Goal: Task Accomplishment & Management: Manage account settings

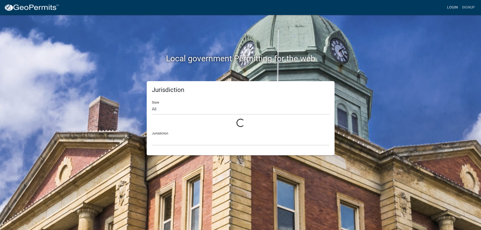
click at [452, 6] on link "Login" at bounding box center [452, 8] width 15 height 10
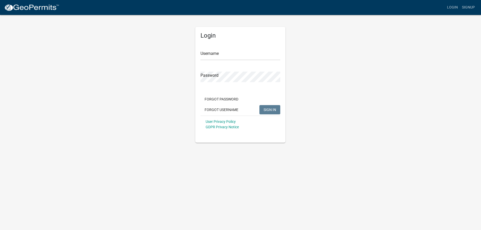
type input "ebabolian"
click at [274, 110] on span "SIGN IN" at bounding box center [269, 109] width 13 height 4
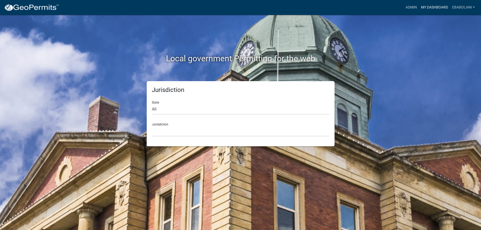
click at [429, 6] on link "My Dashboard" at bounding box center [434, 8] width 31 height 10
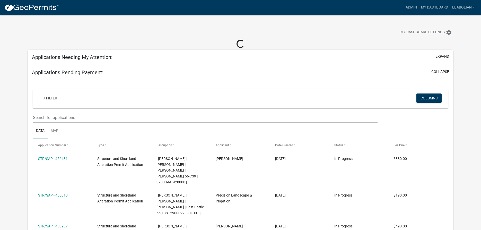
select select "3: 100"
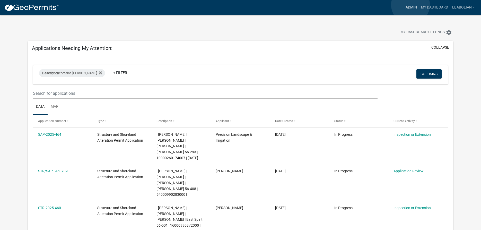
click at [410, 5] on link "Admin" at bounding box center [410, 8] width 15 height 10
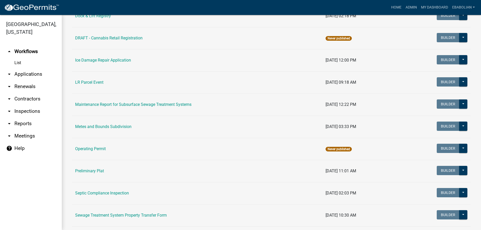
scroll to position [205, 0]
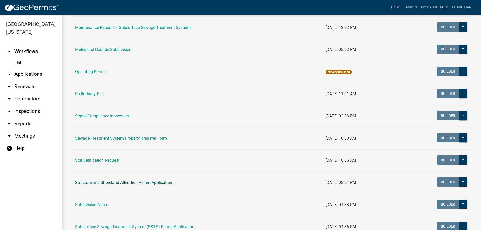
click at [114, 182] on link "Structure and Shoreland Alteration Permit Application" at bounding box center [123, 182] width 97 height 5
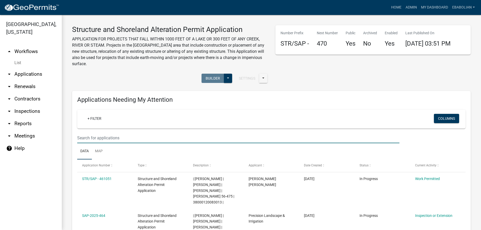
click at [131, 136] on input "text" at bounding box center [238, 137] width 322 height 11
select select "3: 100"
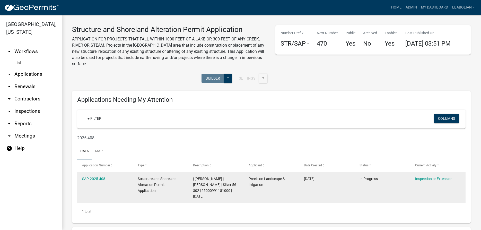
scroll to position [29, 0]
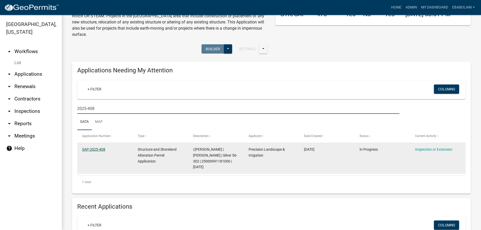
type input "2025-408"
click at [98, 150] on link "SAP-2025-408" at bounding box center [93, 149] width 23 height 4
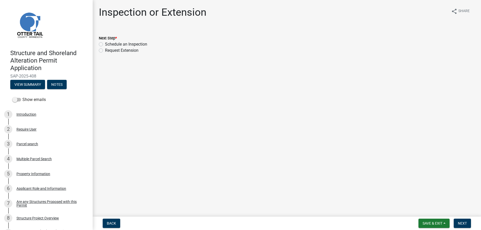
click at [105, 44] on label "Schedule an Inspection" at bounding box center [126, 44] width 42 height 6
click at [105, 44] on input "Schedule an Inspection" at bounding box center [106, 42] width 3 height 3
radio input "true"
click at [461, 220] on button "Next" at bounding box center [461, 222] width 17 height 9
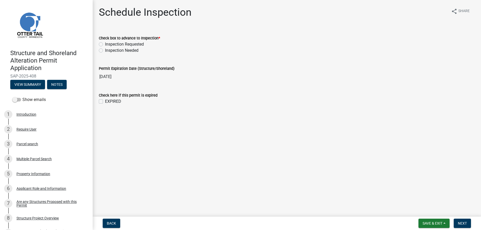
click at [105, 50] on label "Inspection Needed" at bounding box center [121, 50] width 33 height 6
click at [105, 50] on input "Inspection Needed" at bounding box center [106, 48] width 3 height 3
radio input "true"
click at [460, 220] on button "Next" at bounding box center [461, 222] width 17 height 9
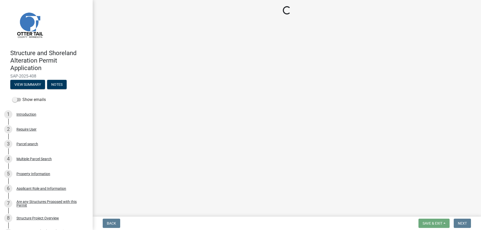
select select "710d5f49-2663-4e73-9718-d0c4e189f5ed"
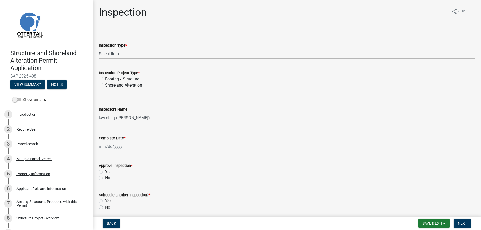
click at [99, 48] on select "Select Item... Inspection Complete Partial Inspection Inspected Not Built" at bounding box center [287, 53] width 376 height 11
click option "Inspection Complete" at bounding box center [0, 0] width 0 height 0
select select "409c2f88-eb3f-474f-aeae-54c427f2203e"
click at [105, 86] on label "Shoreland Alteration" at bounding box center [123, 85] width 37 height 6
click at [105, 85] on input "Shoreland Alteration" at bounding box center [106, 83] width 3 height 3
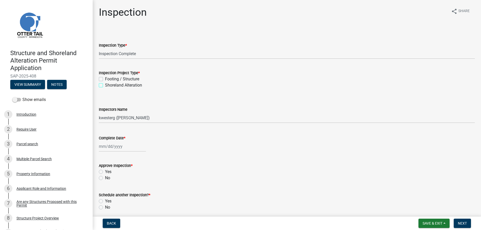
checkbox input "true"
checkbox input "false"
checkbox input "true"
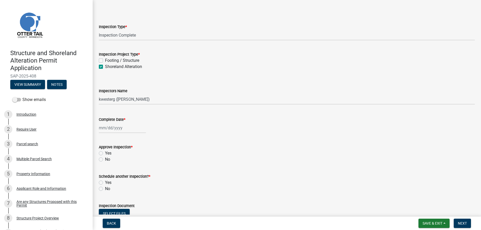
scroll to position [29, 0]
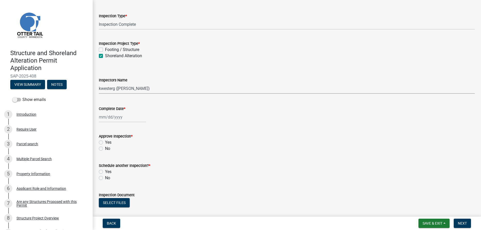
click at [99, 83] on select "Select Item... cwleclair (Chris LeClair) btollefson (Brittany Tollefson) abusko…" at bounding box center [287, 88] width 376 height 11
select select "cd31a072-cd4e-4306-9b8c-c26eab70e9de"
click option "ebabolian (Eric Babolian)" at bounding box center [0, 0] width 0 height 0
click at [108, 119] on input "Complete Date *" at bounding box center [122, 117] width 47 height 11
select select "8"
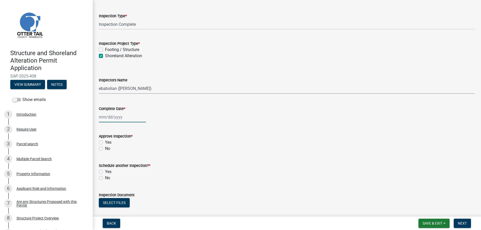
select select "2025"
click at [136, 152] on div "8" at bounding box center [137, 152] width 8 height 8
type input "08/08/2025"
click at [105, 142] on label "Yes" at bounding box center [108, 142] width 6 height 6
click at [105, 142] on input "Yes" at bounding box center [106, 140] width 3 height 3
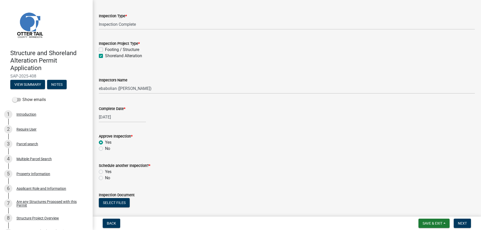
radio input "true"
click at [105, 178] on label "No" at bounding box center [107, 178] width 5 height 6
click at [105, 178] on input "No" at bounding box center [106, 176] width 3 height 3
radio input "true"
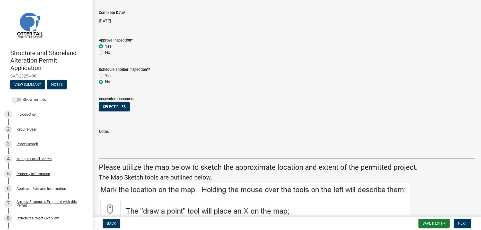
scroll to position [176, 0]
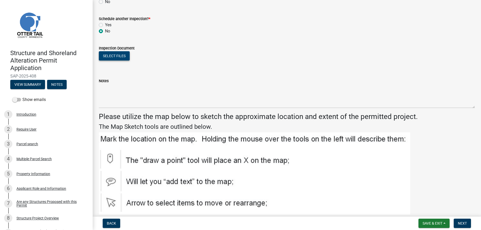
click at [116, 56] on button "Select files" at bounding box center [114, 55] width 31 height 9
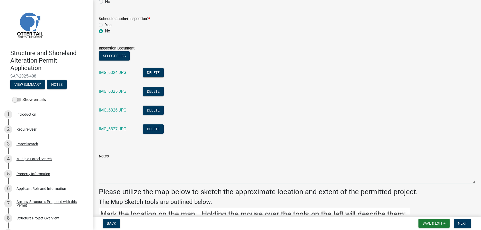
click at [116, 164] on textarea "Notes" at bounding box center [287, 171] width 376 height 24
type textarea "Ok"
click at [461, 222] on span "Next" at bounding box center [461, 223] width 9 height 4
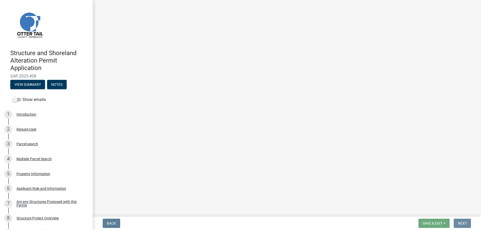
scroll to position [0, 0]
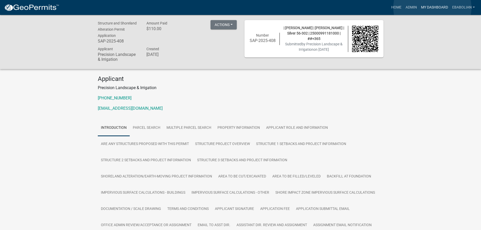
click at [432, 8] on link "My Dashboard" at bounding box center [434, 8] width 31 height 10
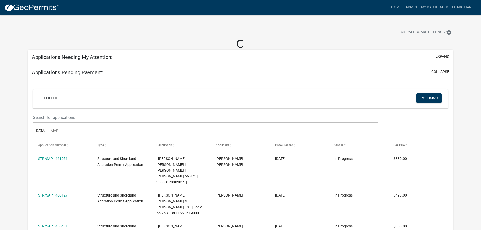
select select "3: 100"
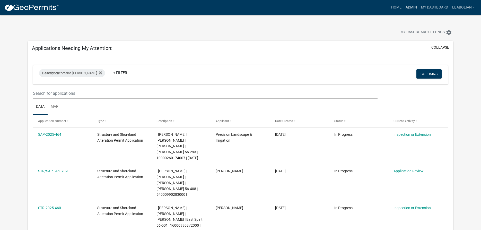
click at [411, 6] on link "Admin" at bounding box center [410, 8] width 15 height 10
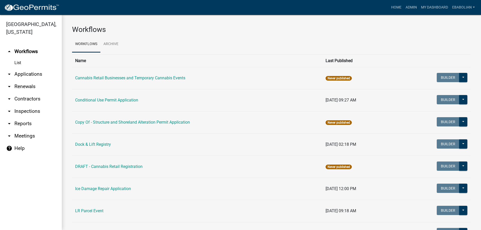
click at [35, 75] on link "arrow_drop_down Applications" at bounding box center [31, 74] width 62 height 12
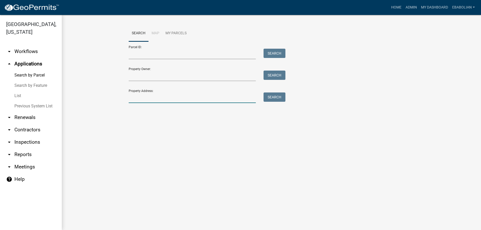
click at [147, 94] on input "Property Address:" at bounding box center [192, 97] width 127 height 11
click at [149, 55] on input "Parcel ID:" at bounding box center [192, 54] width 127 height 11
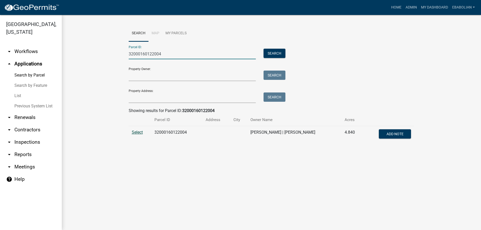
type input "32000160122004"
click at [138, 132] on span "Select" at bounding box center [137, 132] width 11 height 5
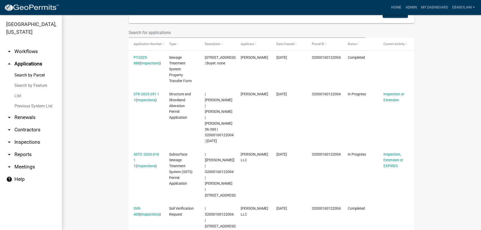
scroll to position [176, 0]
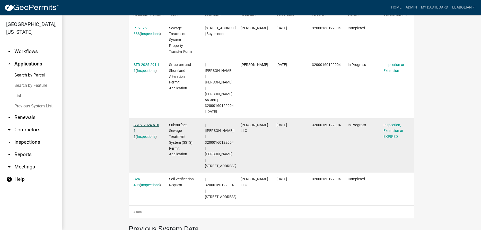
click at [155, 123] on link "SSTS -2024-616 1 1" at bounding box center [145, 131] width 25 height 16
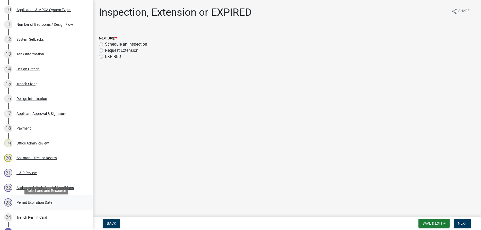
scroll to position [231, 0]
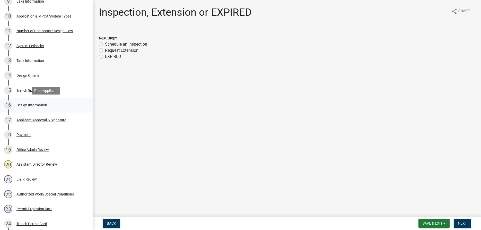
click at [39, 106] on div "Design Information" at bounding box center [31, 105] width 31 height 4
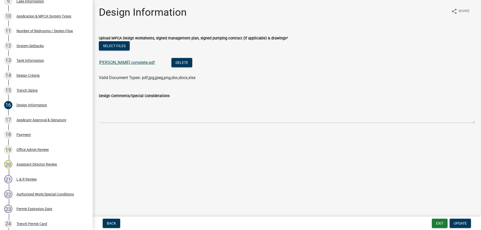
click at [123, 64] on link "Posch complete.pdf" at bounding box center [127, 62] width 56 height 5
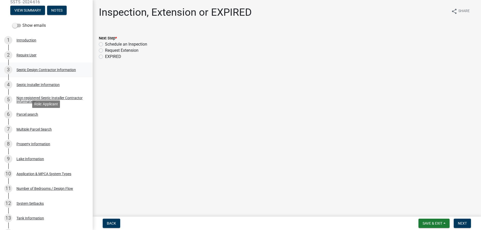
scroll to position [153, 0]
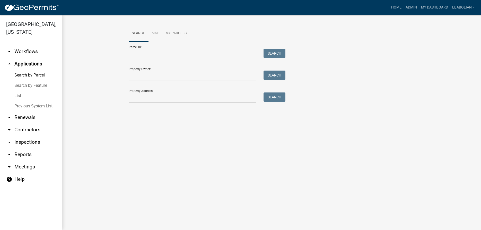
click at [39, 61] on link "arrow_drop_up Applications" at bounding box center [31, 64] width 62 height 12
click at [143, 53] on input "Parcel ID:" at bounding box center [192, 54] width 127 height 11
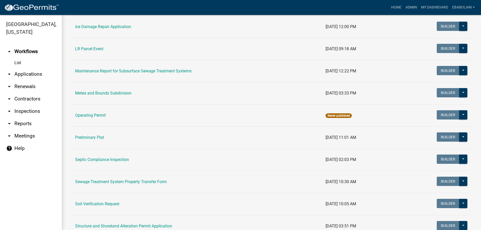
scroll to position [235, 0]
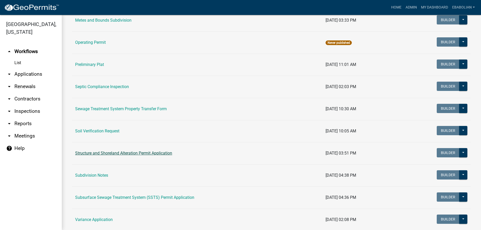
click at [119, 152] on link "Structure and Shoreland Alteration Permit Application" at bounding box center [123, 152] width 97 height 5
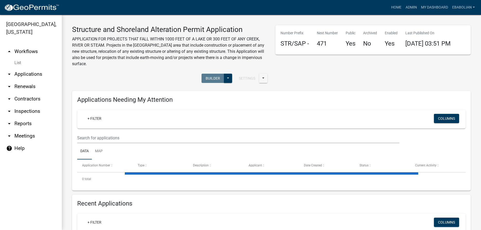
select select "3: 100"
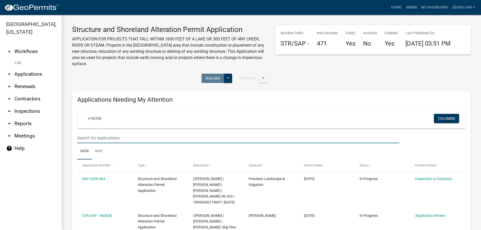
click at [102, 133] on input "text" at bounding box center [238, 137] width 322 height 11
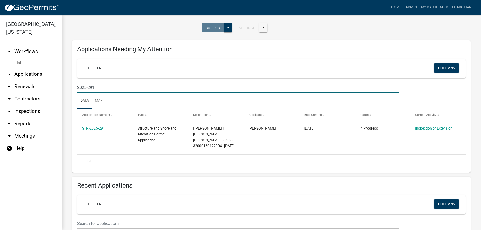
scroll to position [59, 0]
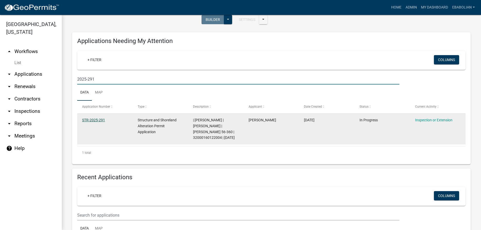
type input "2025-291"
click at [92, 120] on link "STR-2025-291" at bounding box center [93, 120] width 23 height 4
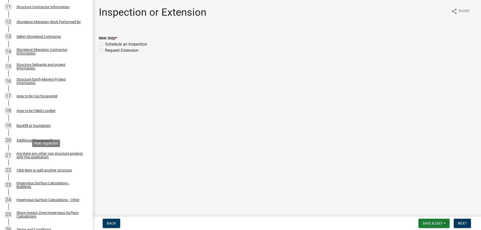
scroll to position [150, 0]
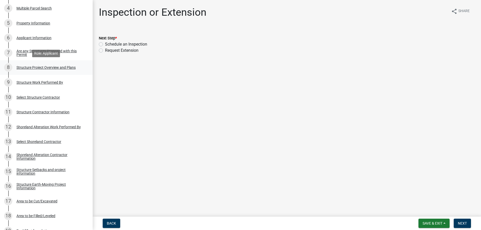
click at [46, 67] on div "Structure Project Overview and Plans" at bounding box center [45, 68] width 59 height 4
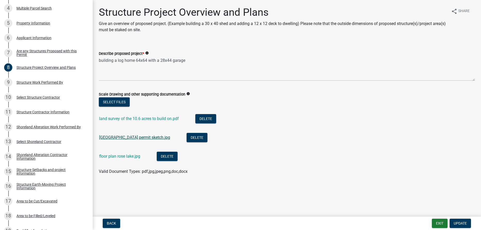
click at [135, 137] on link "rose lake building permit sketch.jpg" at bounding box center [134, 137] width 71 height 5
click at [115, 156] on link "floor plan rose lake.jpg" at bounding box center [119, 156] width 41 height 5
click at [128, 120] on link "land survey of the 10.6 acres to build on.pdf" at bounding box center [139, 118] width 80 height 5
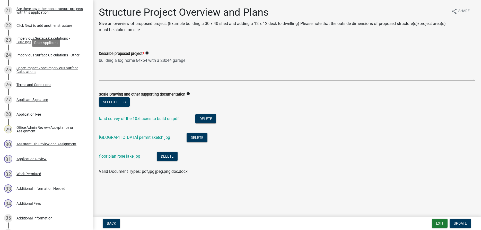
scroll to position [413, 0]
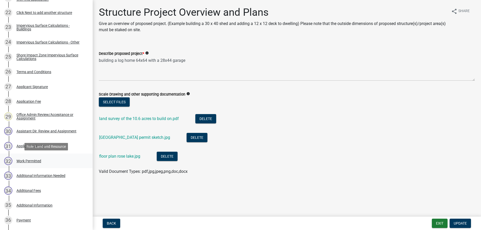
click at [34, 160] on div "Work Permitted" at bounding box center [28, 161] width 25 height 4
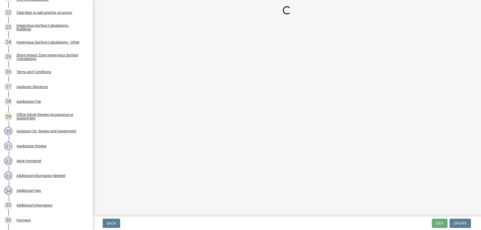
select select "f66be788-4dd6-459d-a9ec-6d83f4dfb709"
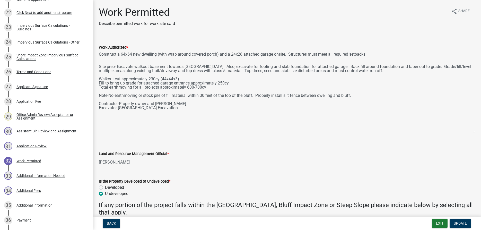
drag, startPoint x: 471, startPoint y: 73, endPoint x: 473, endPoint y: 131, distance: 58.4
click at [473, 131] on textarea "Construct a 64x64 new dwelling (with wrap around covered porch) and a 24x28 att…" at bounding box center [287, 91] width 376 height 83
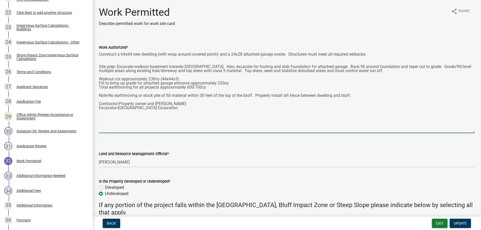
click at [327, 65] on textarea "Construct a 64x64 new dwelling (with wrap around covered porch) and a 24x28 att…" at bounding box center [287, 91] width 376 height 83
type textarea "Construct a 64x64 new dwelling (with wrap around covered porch) and a 24x28 att…"
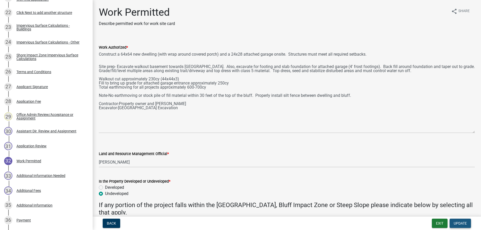
click at [459, 222] on span "Update" at bounding box center [459, 223] width 13 height 4
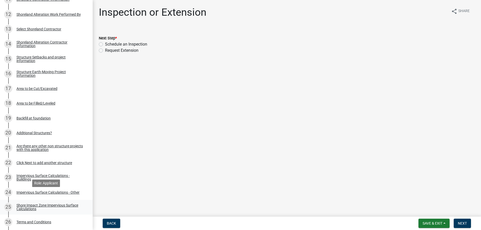
scroll to position [255, 0]
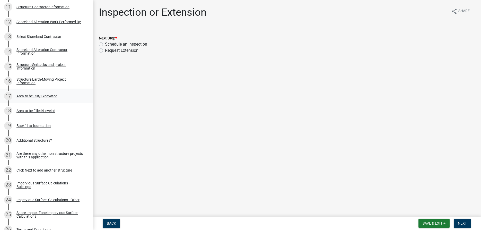
click at [46, 97] on div "Area to be Cut/Excavated" at bounding box center [36, 96] width 41 height 4
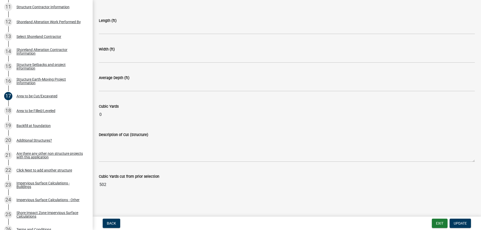
scroll to position [0, 0]
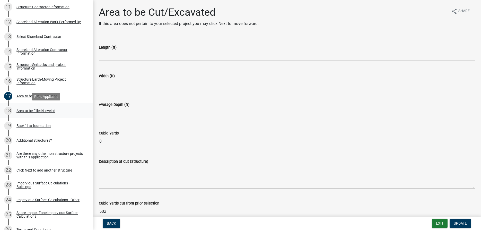
click at [53, 112] on div "Area to be Filled/Leveled" at bounding box center [35, 111] width 39 height 4
click at [49, 95] on div "Area to be Cut/Excavated" at bounding box center [36, 96] width 41 height 4
click at [24, 66] on div "Structure Setbacks and project information" at bounding box center [50, 66] width 68 height 7
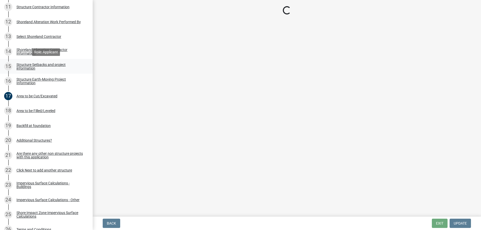
select select "437e36de-ad32-47f7-9cf5-da5192600d6a"
select select "c185e313-3403-4239-bd61-bb563c58a77a"
select select "e560a688-e561-477d-b756-2b3ad714d8bd"
select select "2cd2bf72-2514-4a7a-a107-d5f67a03c691"
select select "e80e3e2c-e9d0-4b64-95b5-c0b12854bba2"
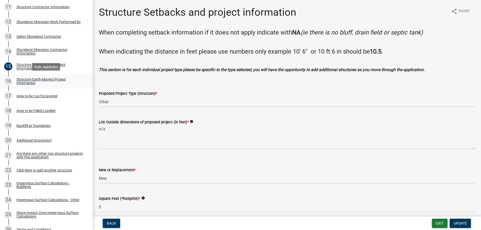
click at [23, 83] on div "Structure Earth-Moving Project Information" at bounding box center [50, 80] width 68 height 7
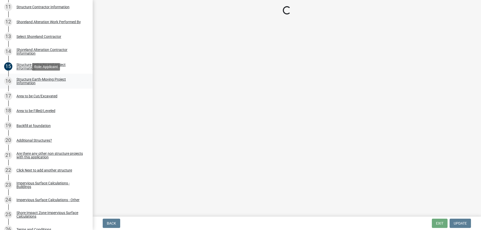
select select "8b6d4b8e-8058-4b90-bb43-dc3d8e3cb0b9"
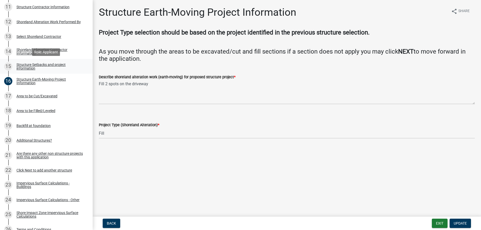
click at [22, 68] on div "Structure Setbacks and project information" at bounding box center [50, 66] width 68 height 7
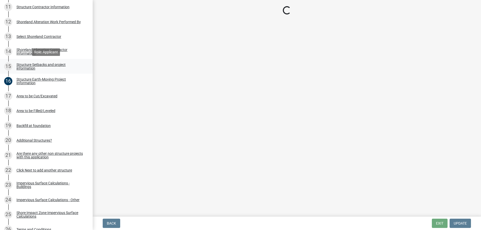
select select "437e36de-ad32-47f7-9cf5-da5192600d6a"
select select "c185e313-3403-4239-bd61-bb563c58a77a"
select select "e560a688-e561-477d-b756-2b3ad714d8bd"
select select "2cd2bf72-2514-4a7a-a107-d5f67a03c691"
select select "e80e3e2c-e9d0-4b64-95b5-c0b12854bba2"
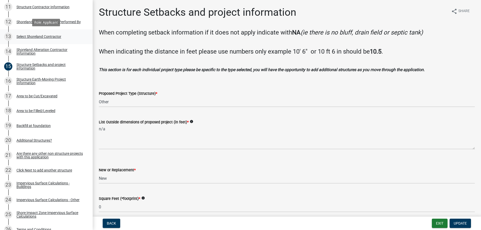
click at [23, 37] on div "Select Shoreland Contractor" at bounding box center [38, 37] width 45 height 4
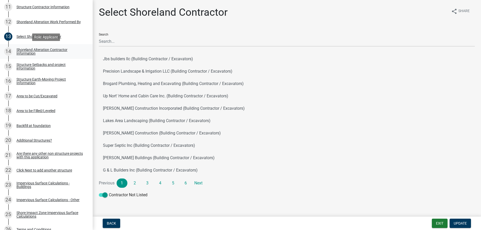
click at [26, 51] on div "Shoreland Alteration Contractor Information" at bounding box center [50, 51] width 68 height 7
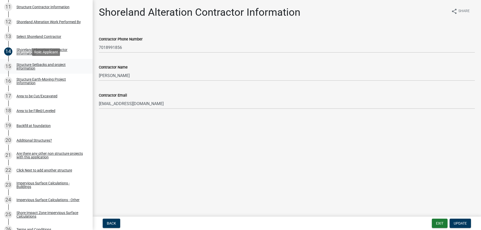
click at [25, 67] on div "Structure Setbacks and project information" at bounding box center [50, 66] width 68 height 7
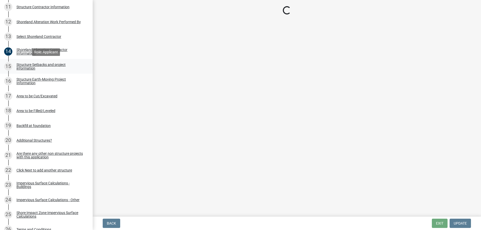
select select "437e36de-ad32-47f7-9cf5-da5192600d6a"
select select "c185e313-3403-4239-bd61-bb563c58a77a"
select select "e560a688-e561-477d-b756-2b3ad714d8bd"
select select "2cd2bf72-2514-4a7a-a107-d5f67a03c691"
select select "e80e3e2c-e9d0-4b64-95b5-c0b12854bba2"
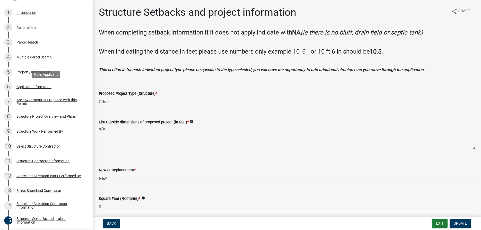
scroll to position [98, 0]
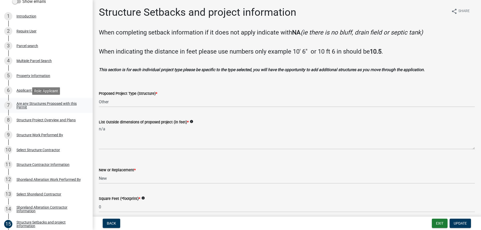
click at [19, 105] on div "Are any Structures Proposed with this Permit" at bounding box center [50, 105] width 68 height 7
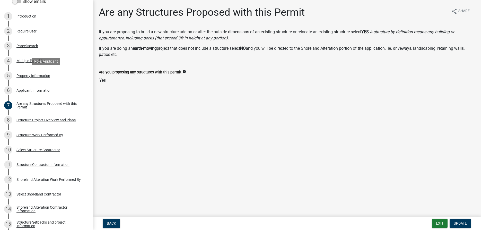
scroll to position [0, 0]
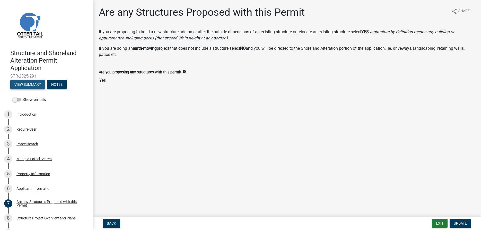
click at [31, 84] on button "View Summary" at bounding box center [27, 84] width 35 height 9
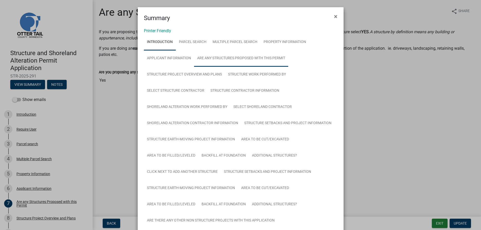
scroll to position [29, 0]
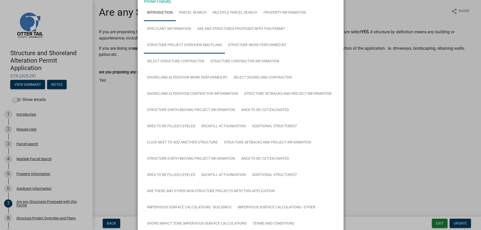
click at [194, 45] on link "Structure Project Overview and Plans" at bounding box center [184, 45] width 81 height 16
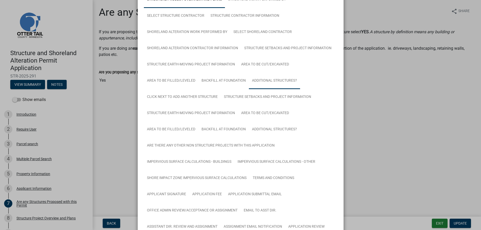
scroll to position [104, 0]
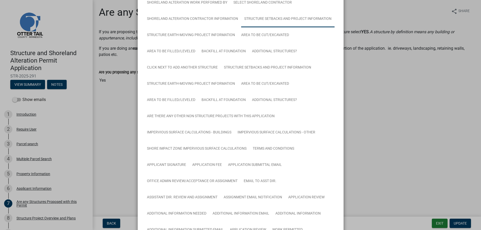
click at [276, 18] on link "Structure Setbacks and project information" at bounding box center [287, 19] width 93 height 16
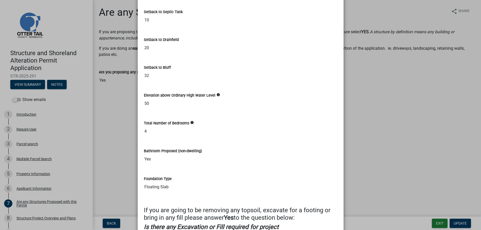
scroll to position [749, 0]
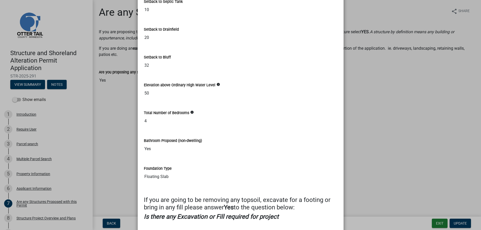
click at [151, 120] on input "4" at bounding box center [240, 121] width 193 height 10
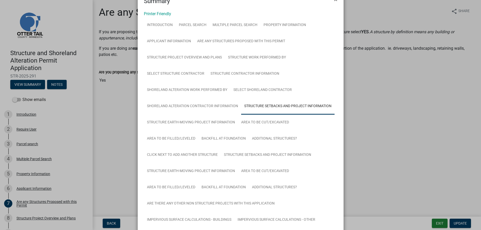
scroll to position [0, 0]
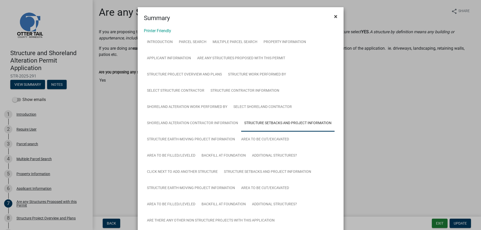
click at [334, 16] on span "×" at bounding box center [335, 16] width 3 height 7
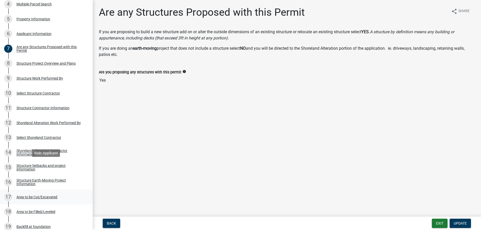
scroll to position [157, 0]
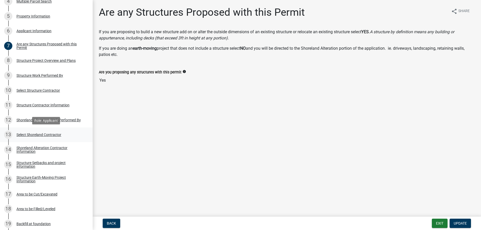
click at [24, 136] on div "Select Shoreland Contractor" at bounding box center [38, 135] width 45 height 4
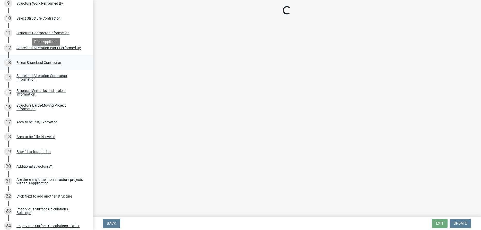
scroll to position [236, 0]
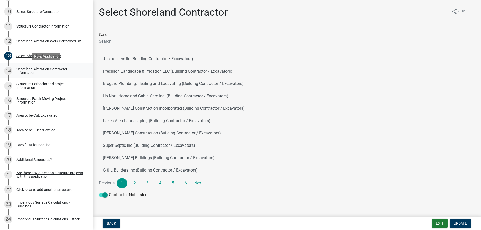
click at [25, 73] on div "Shoreland Alteration Contractor Information" at bounding box center [50, 70] width 68 height 7
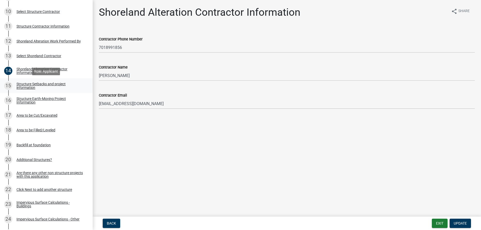
click at [27, 86] on div "Structure Setbacks and project information" at bounding box center [50, 85] width 68 height 7
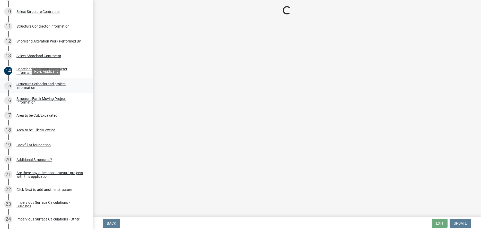
select select "437e36de-ad32-47f7-9cf5-da5192600d6a"
select select "c185e313-3403-4239-bd61-bb563c58a77a"
select select "e560a688-e561-477d-b756-2b3ad714d8bd"
select select "2cd2bf72-2514-4a7a-a107-d5f67a03c691"
select select "e80e3e2c-e9d0-4b64-95b5-c0b12854bba2"
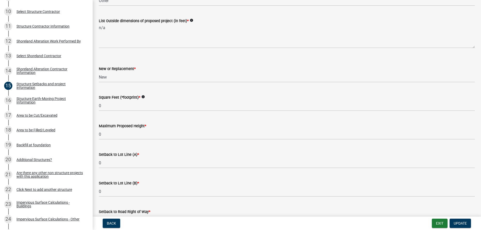
scroll to position [89, 0]
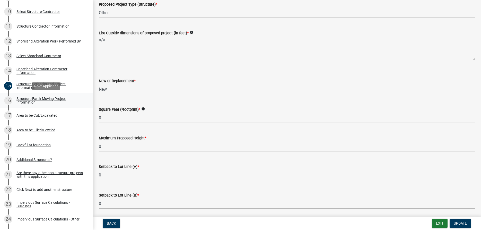
click at [27, 102] on div "Structure Earth-Moving Project Information" at bounding box center [50, 100] width 68 height 7
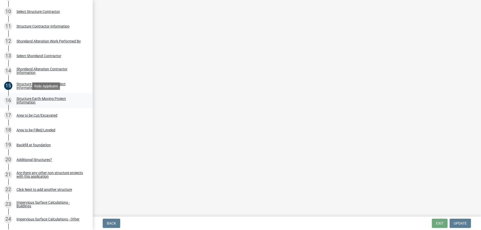
scroll to position [0, 0]
select select "8b6d4b8e-8058-4b90-bb43-dc3d8e3cb0b9"
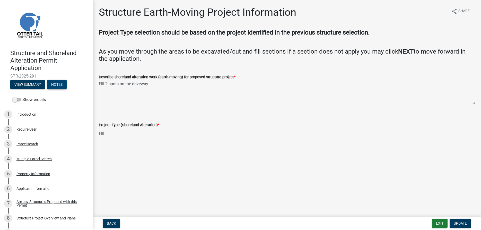
click at [58, 85] on button "Notes" at bounding box center [57, 84] width 20 height 9
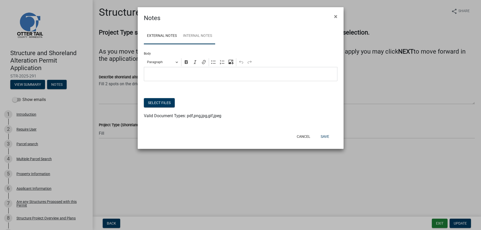
click at [206, 34] on link "Internal Notes" at bounding box center [197, 36] width 35 height 16
click at [183, 76] on p "Editor editing area: main. Press Alt+0 for help." at bounding box center [240, 74] width 188 height 6
click at [325, 135] on button "Save" at bounding box center [324, 136] width 17 height 9
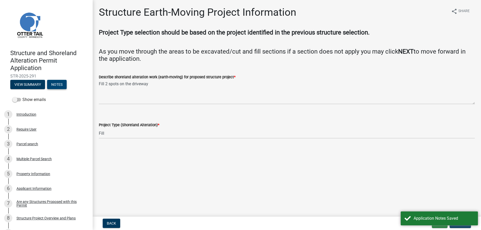
click at [59, 85] on button "Notes" at bounding box center [57, 84] width 20 height 9
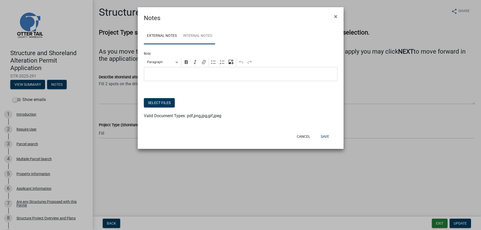
click at [194, 37] on link "Internal Notes" at bounding box center [197, 36] width 35 height 16
click at [236, 77] on p "Bedroom changed from 4 to 5. EB" at bounding box center [240, 74] width 188 height 6
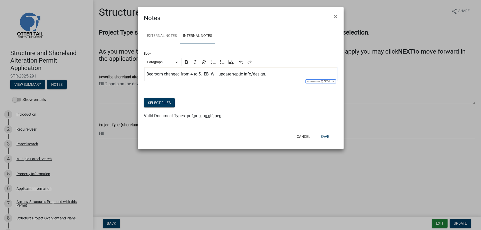
click at [210, 75] on p "Bedroom changed from 4 to 5. EB Will update septic info/design." at bounding box center [240, 74] width 188 height 6
click at [265, 74] on p "Bedroom changed from 4 to 5. Will update septic info/design." at bounding box center [240, 74] width 188 height 6
click at [325, 134] on button "Save" at bounding box center [324, 136] width 17 height 9
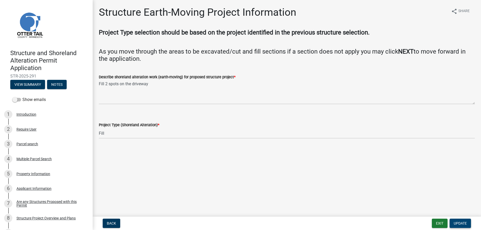
click at [466, 222] on span "Update" at bounding box center [459, 223] width 13 height 4
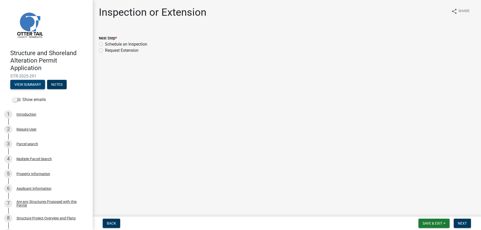
click at [29, 84] on button "View Summary" at bounding box center [27, 84] width 35 height 9
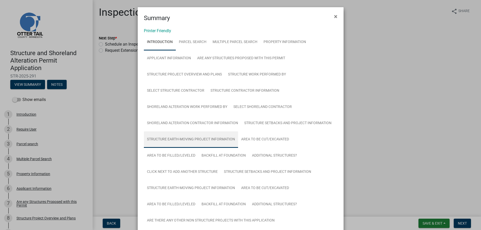
click at [206, 138] on link "Structure Earth-Moving Project Information" at bounding box center [191, 139] width 94 height 16
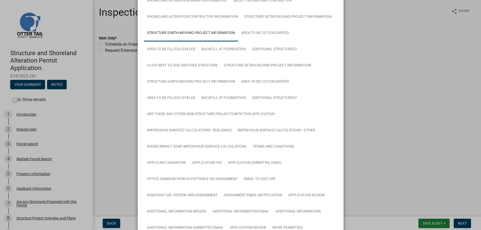
scroll to position [104, 0]
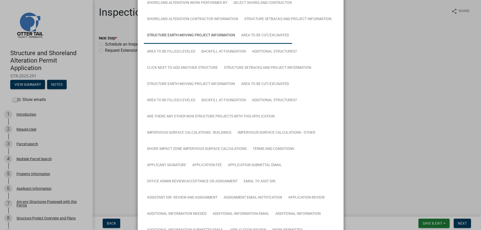
click at [265, 33] on link "Area to be Cut/Excavated" at bounding box center [265, 35] width 54 height 16
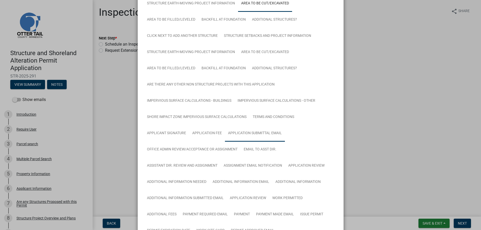
scroll to position [104, 0]
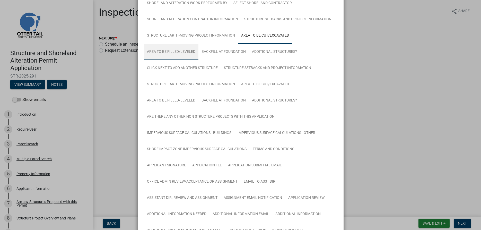
click at [178, 49] on link "Area to be Filled/Leveled" at bounding box center [171, 52] width 55 height 16
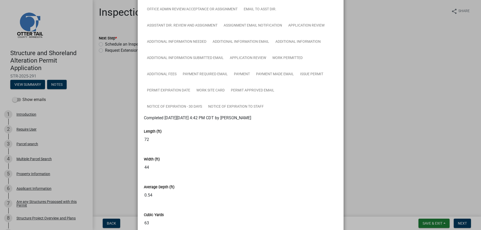
scroll to position [293, 0]
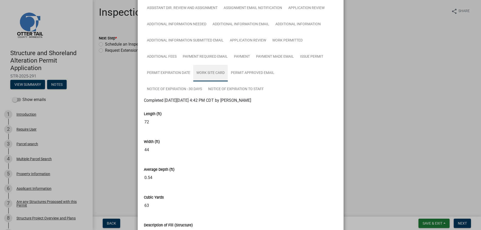
click at [213, 76] on link "Work Site Card" at bounding box center [210, 73] width 34 height 16
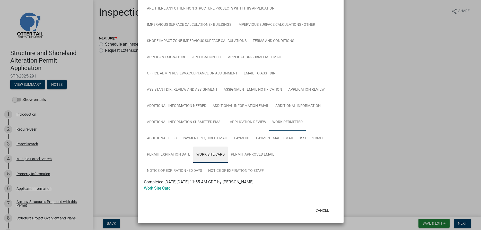
scroll to position [212, 0]
click at [166, 188] on link "Work Site Card" at bounding box center [157, 187] width 27 height 5
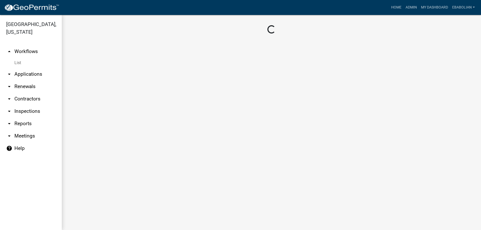
scroll to position [212, 0]
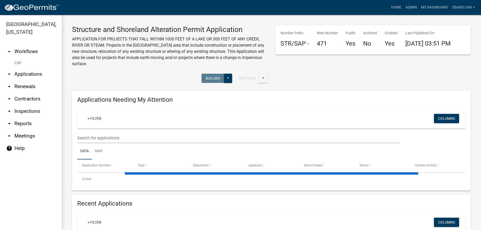
select select "3: 100"
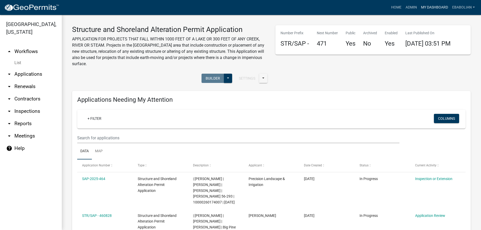
click at [424, 7] on link "My Dashboard" at bounding box center [434, 8] width 31 height 10
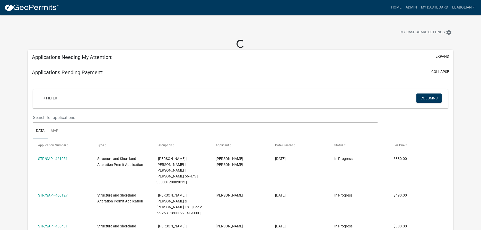
select select "3: 100"
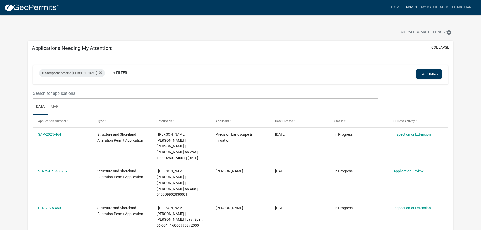
click at [407, 5] on link "Admin" at bounding box center [410, 8] width 15 height 10
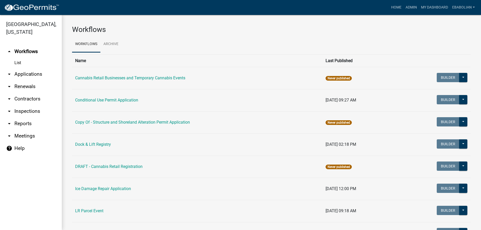
click at [39, 75] on link "arrow_drop_down Applications" at bounding box center [31, 74] width 62 height 12
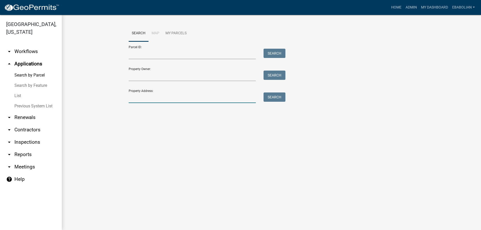
click at [159, 99] on input "Property Address:" at bounding box center [192, 97] width 127 height 11
type input "37295"
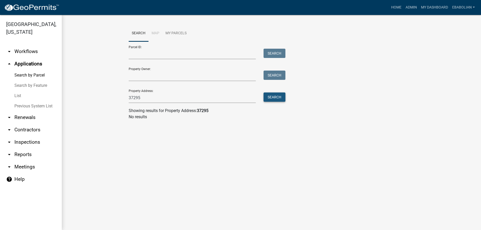
click at [271, 98] on button "Search" at bounding box center [274, 96] width 22 height 9
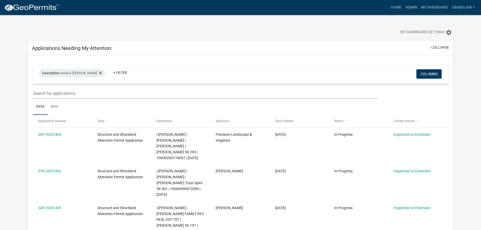
select select "3: 100"
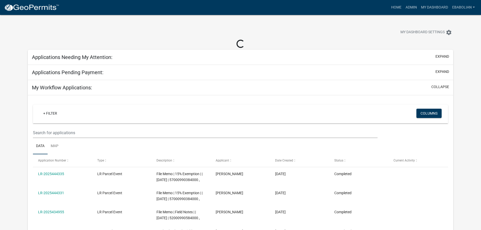
select select "3: 100"
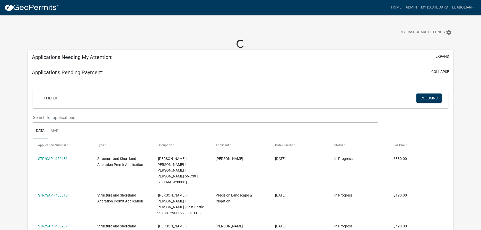
select select "3: 100"
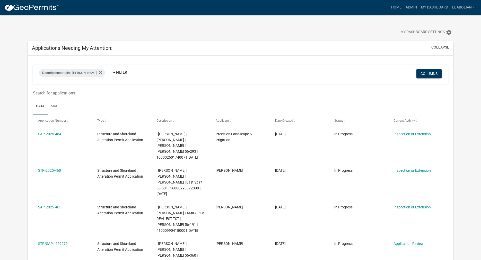
select select "3: 100"
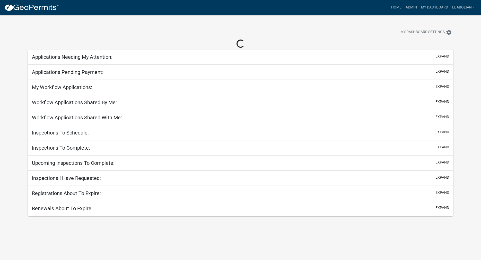
select select "3: 100"
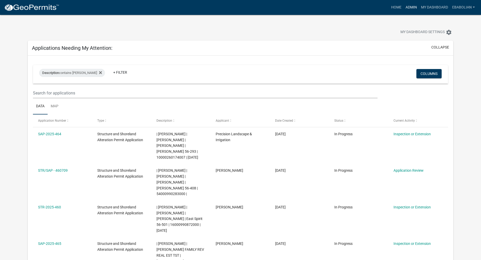
click at [407, 8] on link "Admin" at bounding box center [410, 8] width 15 height 10
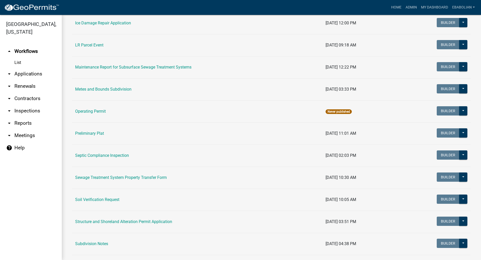
scroll to position [205, 0]
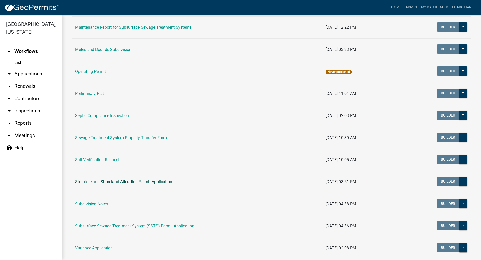
click at [104, 181] on link "Structure and Shoreland Alteration Permit Application" at bounding box center [123, 182] width 97 height 5
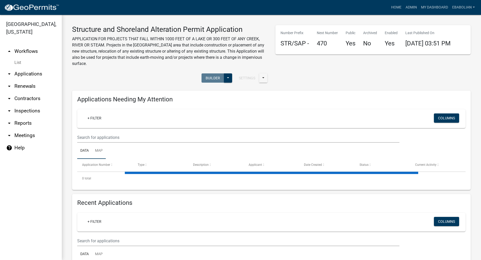
select select "3: 100"
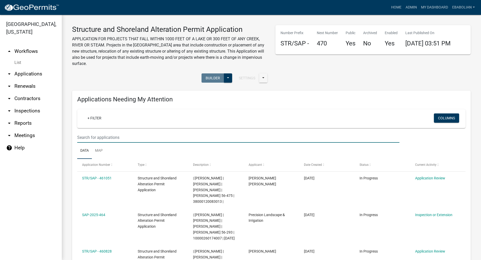
click at [100, 139] on input "text" at bounding box center [238, 137] width 322 height 11
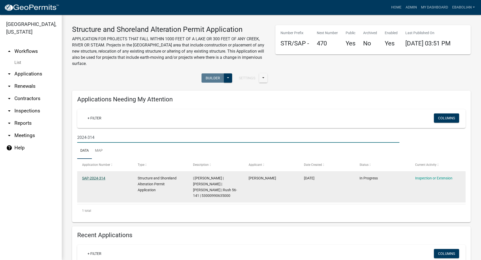
type input "2024-314"
click at [95, 179] on link "SAP-2024-314" at bounding box center [93, 178] width 23 height 4
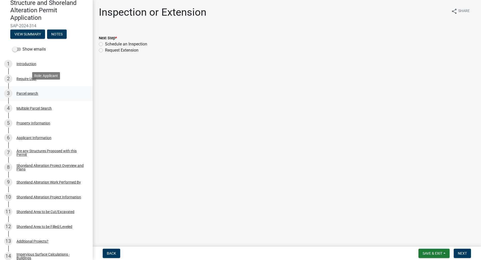
scroll to position [79, 0]
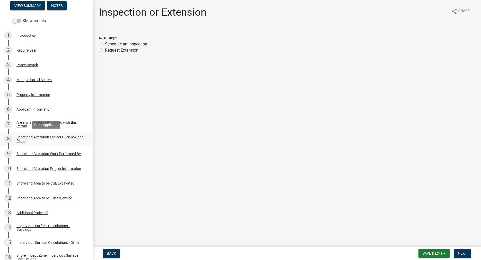
click at [24, 137] on div "Shoreland Alteration Project Overview and Plans" at bounding box center [50, 139] width 68 height 7
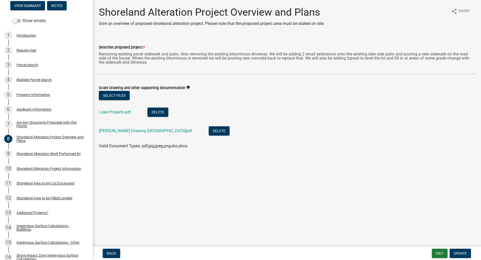
click at [112, 115] on div "Lake Property.pdf" at bounding box center [119, 113] width 40 height 11
click at [112, 114] on link "Lake Property.pdf" at bounding box center [115, 112] width 32 height 5
click at [113, 133] on link "Shawn Drawing Rush Lake.pdf" at bounding box center [145, 131] width 93 height 5
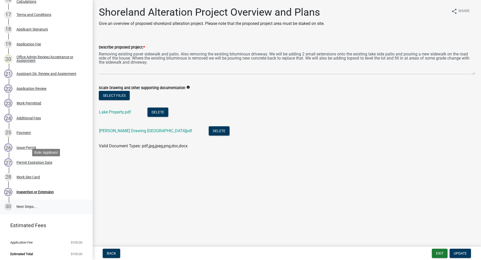
scroll to position [338, 0]
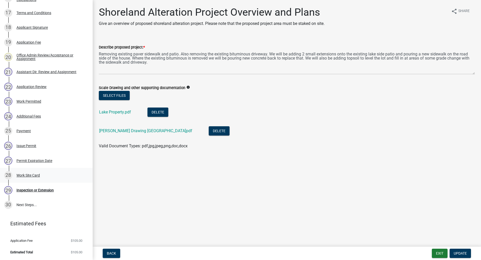
click at [28, 175] on div "Work Site Card" at bounding box center [27, 176] width 23 height 4
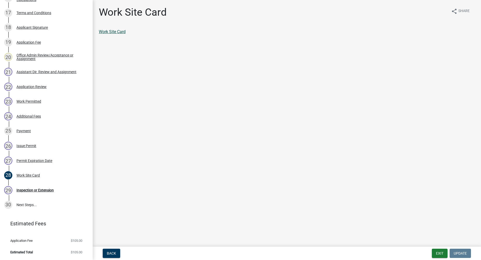
click at [110, 33] on link "Work Site Card" at bounding box center [112, 31] width 27 height 5
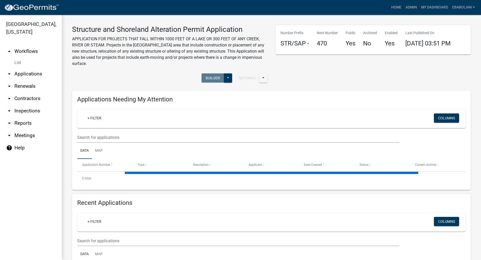
select select "3: 100"
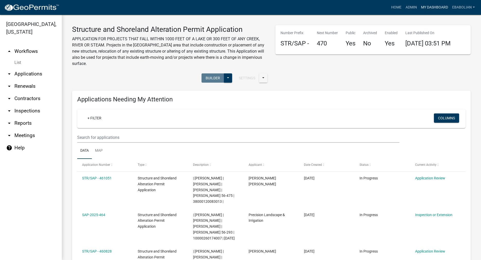
click at [424, 7] on link "My Dashboard" at bounding box center [434, 8] width 31 height 10
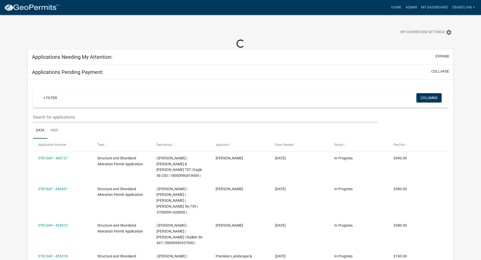
select select "3: 100"
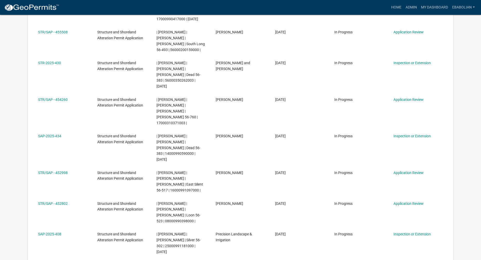
scroll to position [498, 0]
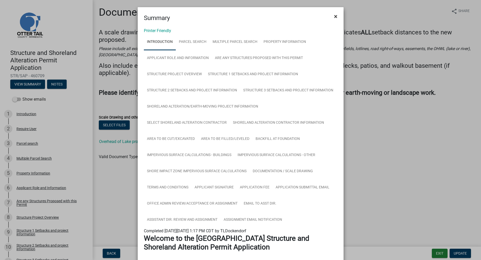
click at [335, 16] on span "×" at bounding box center [335, 16] width 3 height 7
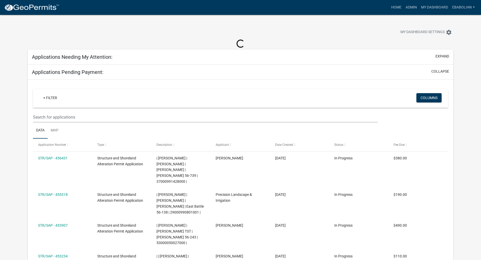
select select "3: 100"
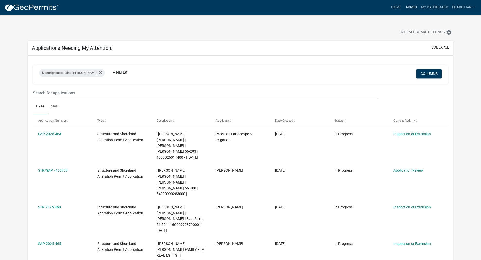
click at [407, 6] on link "Admin" at bounding box center [410, 8] width 15 height 10
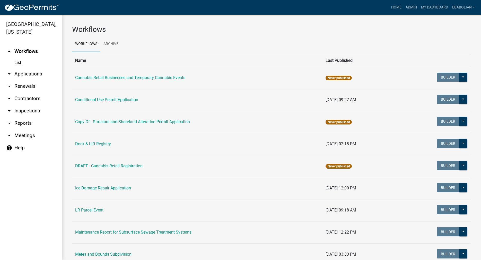
click at [32, 76] on link "arrow_drop_down Applications" at bounding box center [31, 74] width 62 height 12
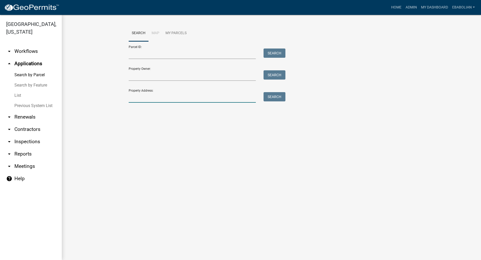
click at [166, 100] on input "Property Address:" at bounding box center [192, 97] width 127 height 11
type input "33746"
click at [275, 96] on button "Search" at bounding box center [274, 96] width 22 height 9
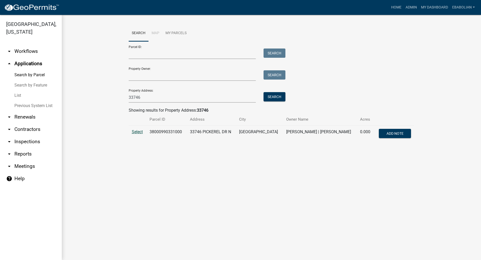
click at [137, 132] on span "Select" at bounding box center [137, 132] width 11 height 5
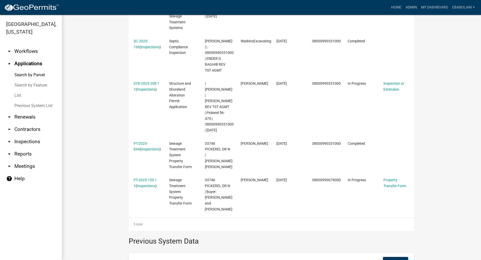
scroll to position [176, 0]
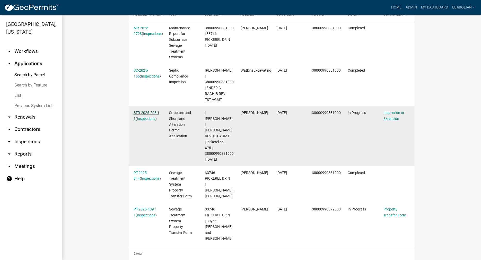
click at [144, 115] on link "STR-2025-208 1 1" at bounding box center [146, 116] width 26 height 10
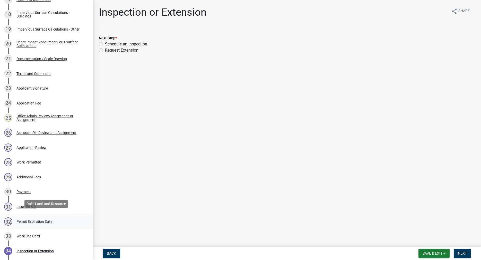
scroll to position [315, 0]
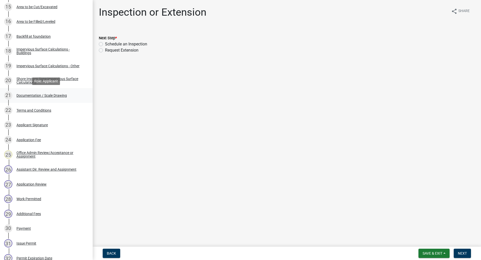
click at [64, 98] on div "21 Documentation / Scale Drawing" at bounding box center [44, 96] width 80 height 8
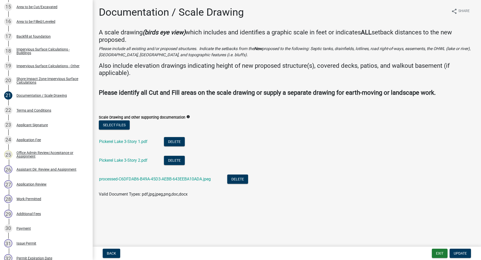
click at [124, 158] on div "Pickerel Lake 3-Story 2.pdf" at bounding box center [127, 161] width 57 height 11
click at [124, 161] on link "Pickerel Lake 3-Story 2.pdf" at bounding box center [123, 160] width 48 height 5
click at [172, 180] on link "processed-C6DFDAB6-B49A-45D3-AEBB-643EEBA10ADA.jpeg" at bounding box center [155, 179] width 112 height 5
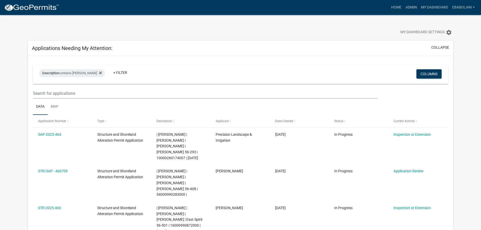
select select "3: 100"
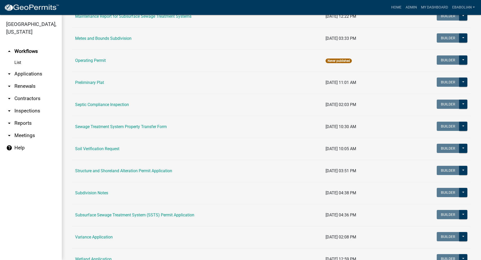
scroll to position [235, 0]
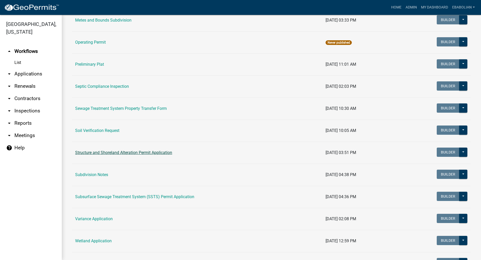
click at [111, 154] on link "Structure and Shoreland Alteration Permit Application" at bounding box center [123, 152] width 97 height 5
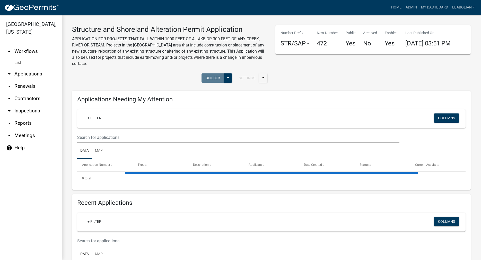
select select "3: 100"
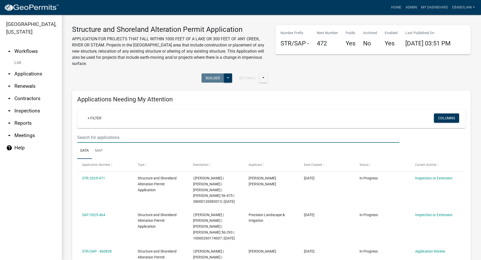
click at [95, 134] on input "text" at bounding box center [238, 137] width 322 height 11
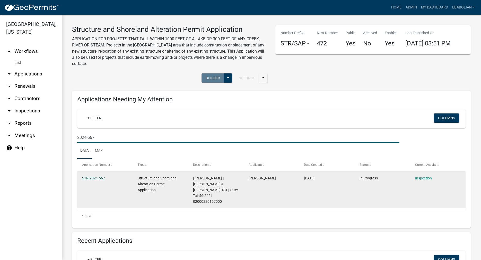
type input "2024-567"
click at [95, 179] on link "STR-2024-567" at bounding box center [93, 178] width 23 height 4
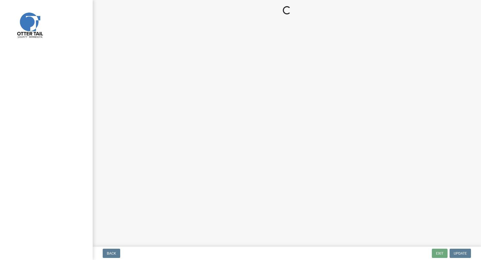
select select "710d5f49-2663-4e73-9718-d0c4e189f5ed"
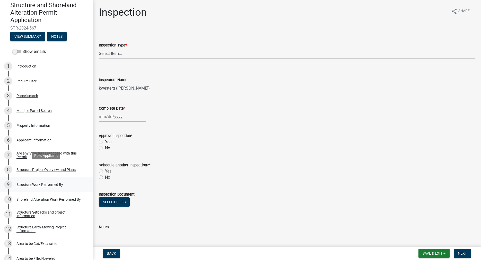
scroll to position [52, 0]
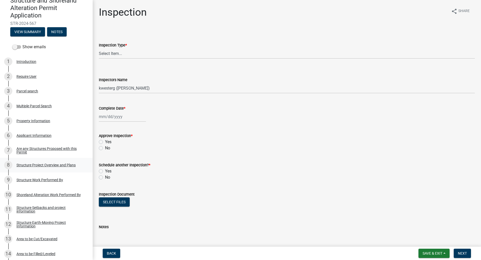
click at [37, 165] on div "Structure Project Overview and Plans" at bounding box center [45, 166] width 59 height 4
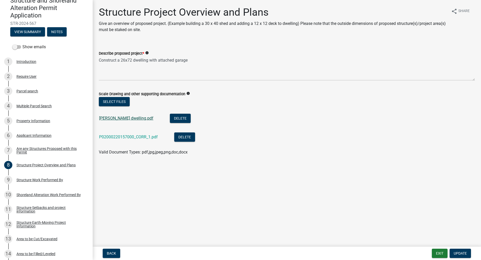
click at [140, 120] on link "[PERSON_NAME] dwelling.pdf" at bounding box center [126, 118] width 54 height 5
click at [137, 138] on link "P02000220157000_CORR_1.pdf" at bounding box center [128, 137] width 59 height 5
click at [140, 119] on link "[PERSON_NAME] dwelling.pdf" at bounding box center [126, 118] width 54 height 5
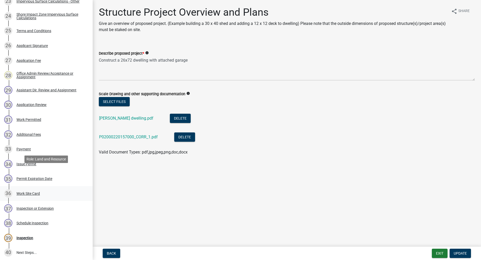
scroll to position [446, 0]
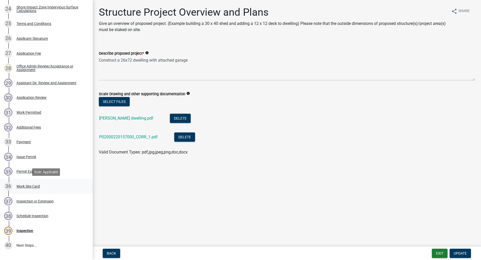
click at [34, 186] on div "Work Site Card" at bounding box center [27, 187] width 23 height 4
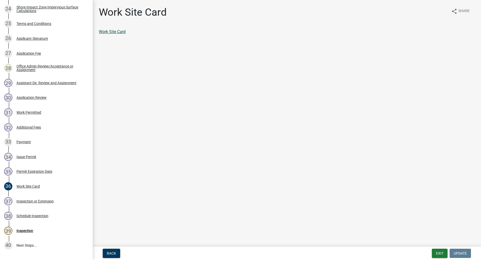
click at [122, 32] on link "Work Site Card" at bounding box center [112, 31] width 27 height 5
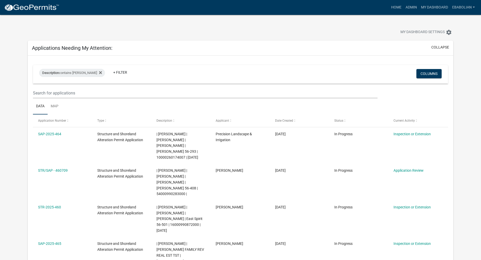
select select "3: 100"
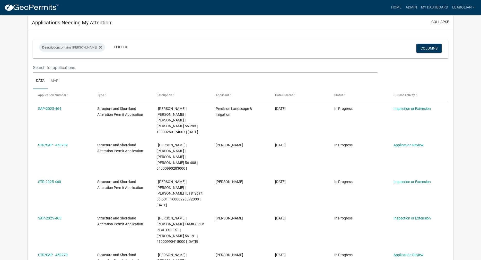
scroll to position [26, 0]
click at [411, 7] on link "Admin" at bounding box center [410, 8] width 15 height 10
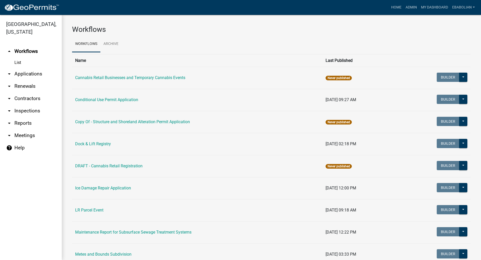
scroll to position [235, 0]
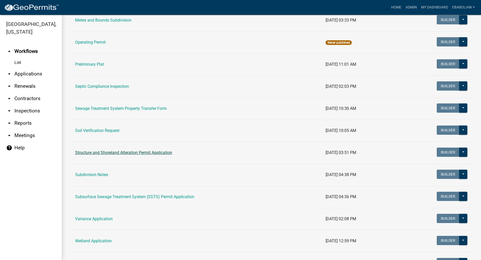
click at [127, 153] on link "Structure and Shoreland Alteration Permit Application" at bounding box center [123, 152] width 97 height 5
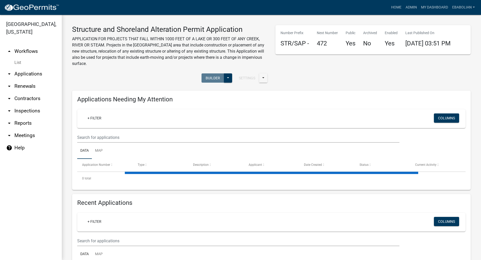
select select "3: 100"
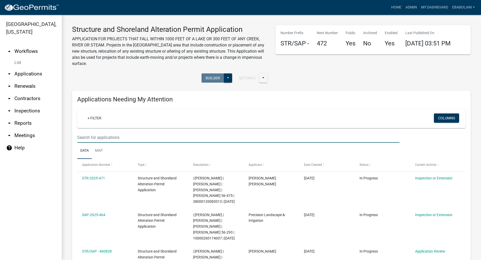
click at [117, 139] on input "text" at bounding box center [238, 137] width 322 height 11
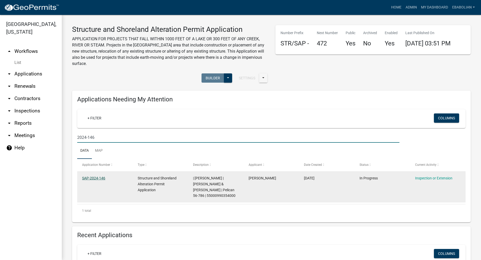
type input "2024-146"
click at [101, 179] on link "SAP-2024-146" at bounding box center [93, 178] width 23 height 4
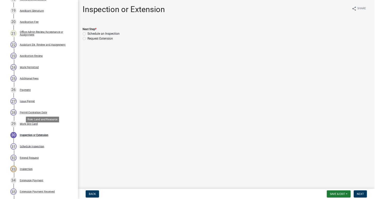
scroll to position [367, 0]
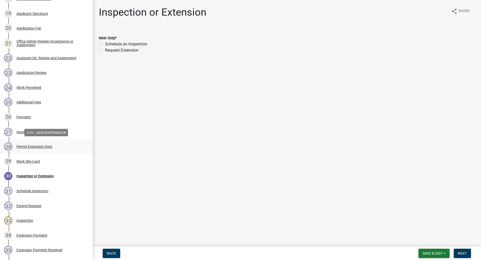
click at [50, 146] on div "Permit Expiration Date" at bounding box center [34, 147] width 36 height 4
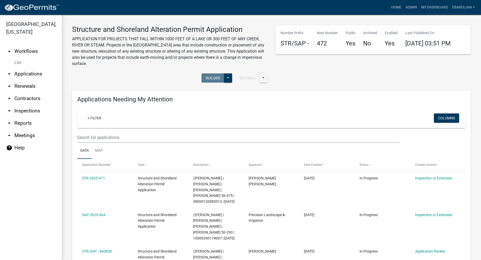
select select "3: 100"
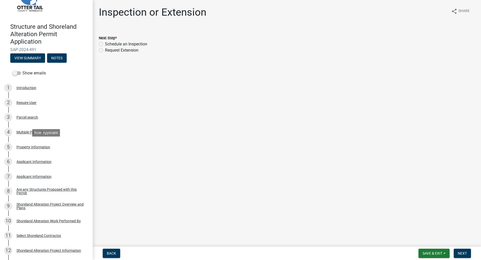
scroll to position [52, 0]
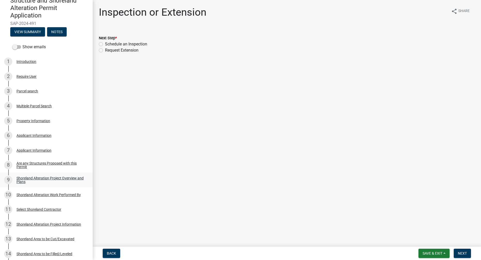
click at [23, 178] on div "Shoreland Alteration Project Overview and Plans" at bounding box center [50, 180] width 68 height 7
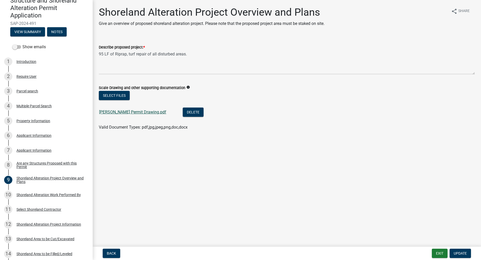
click at [143, 114] on link "[PERSON_NAME] Permit Drawing.pdf" at bounding box center [132, 112] width 67 height 5
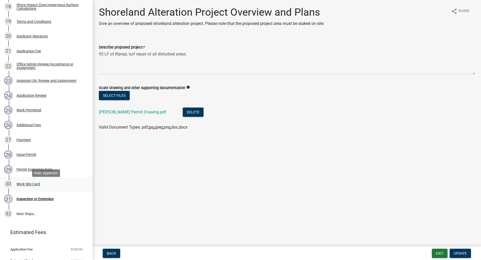
scroll to position [367, 0]
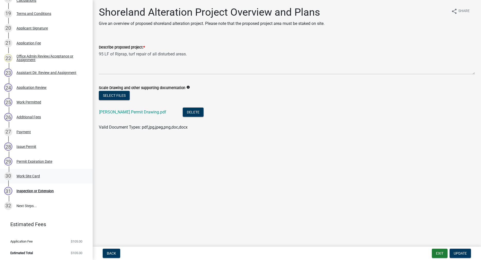
click at [30, 175] on div "Work Site Card" at bounding box center [27, 177] width 23 height 4
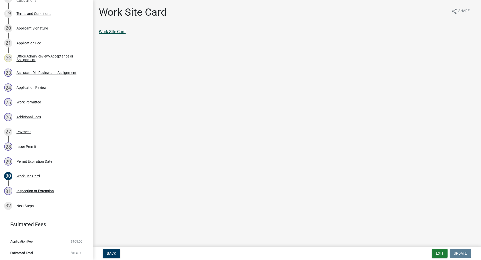
click at [119, 31] on link "Work Site Card" at bounding box center [112, 31] width 27 height 5
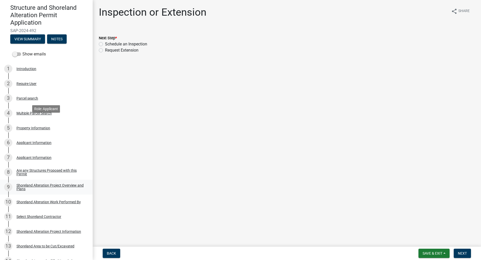
scroll to position [105, 0]
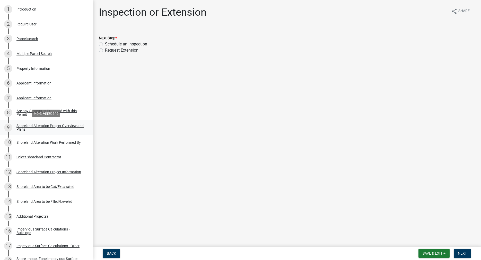
click at [22, 129] on div "Shoreland Alteration Project Overview and Plans" at bounding box center [50, 127] width 68 height 7
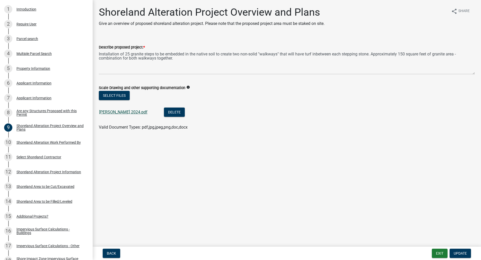
click at [119, 110] on link "[PERSON_NAME] 2024.pdf" at bounding box center [123, 112] width 48 height 5
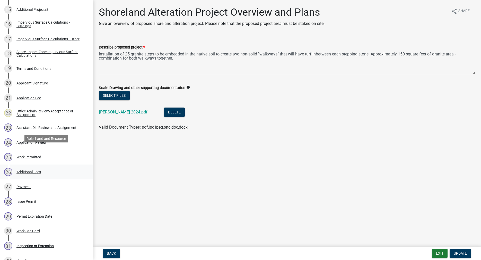
scroll to position [341, 0]
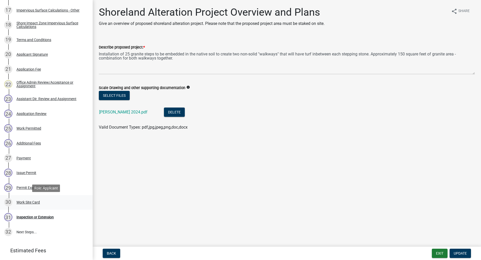
click at [33, 204] on div "Work Site Card" at bounding box center [27, 203] width 23 height 4
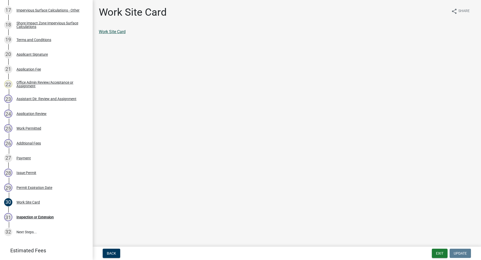
click at [120, 31] on link "Work Site Card" at bounding box center [112, 31] width 27 height 5
